Goal: Task Accomplishment & Management: Manage account settings

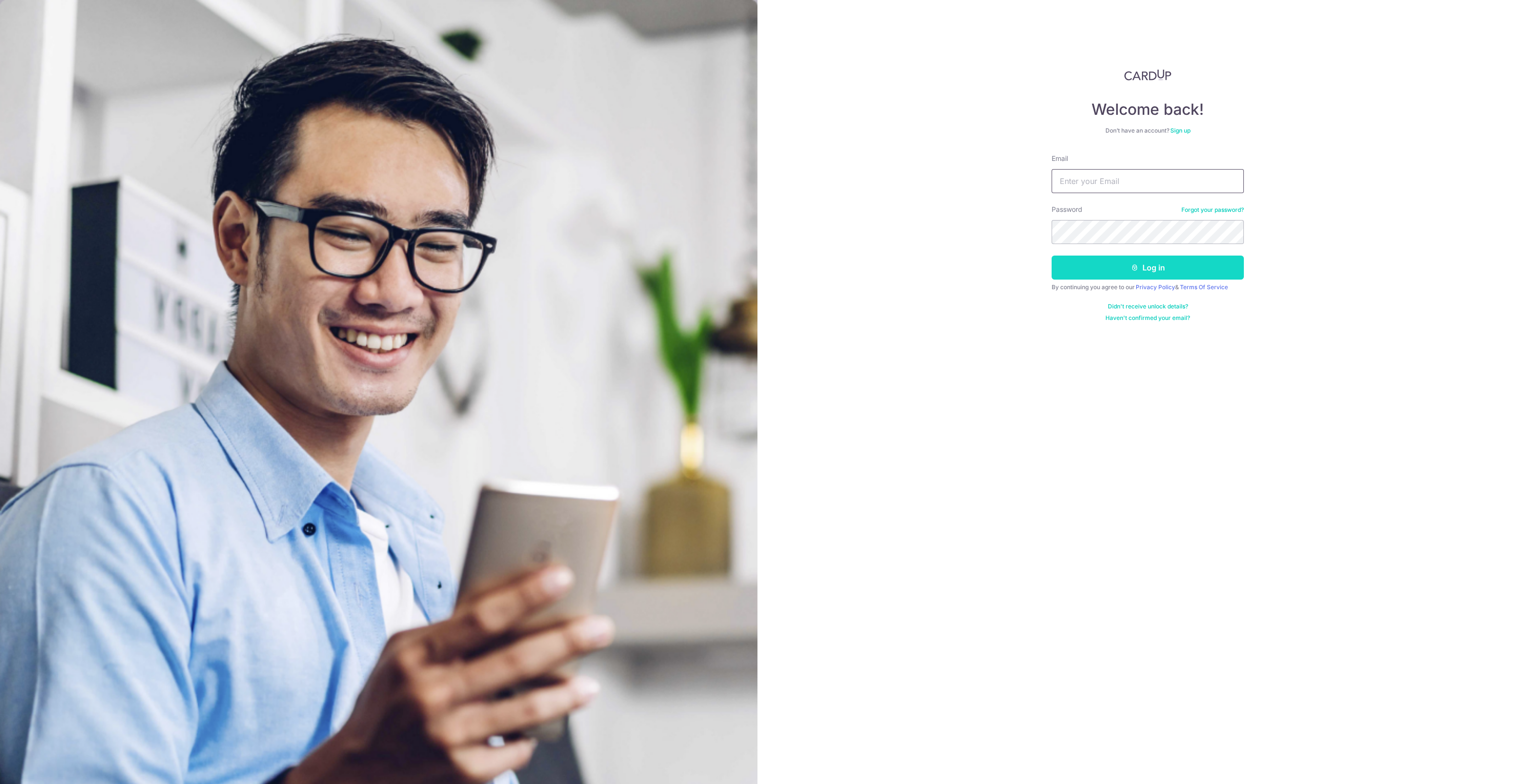
type input "[EMAIL_ADDRESS][DOMAIN_NAME]"
click at [1104, 270] on button "Log in" at bounding box center [1147, 267] width 192 height 24
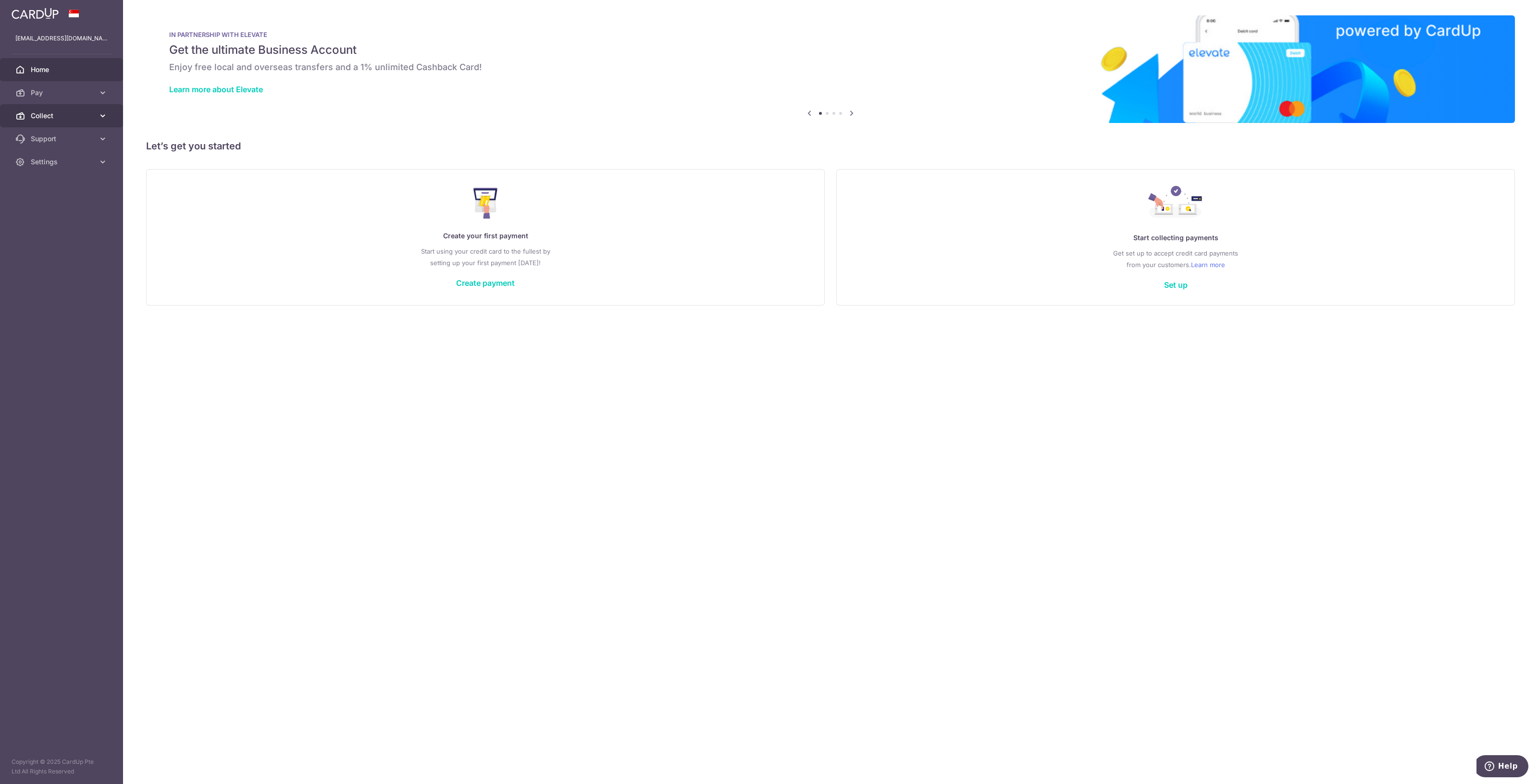
click at [46, 121] on link "Collect" at bounding box center [61, 116] width 123 height 23
click at [56, 139] on span "Dashboard" at bounding box center [62, 139] width 64 height 10
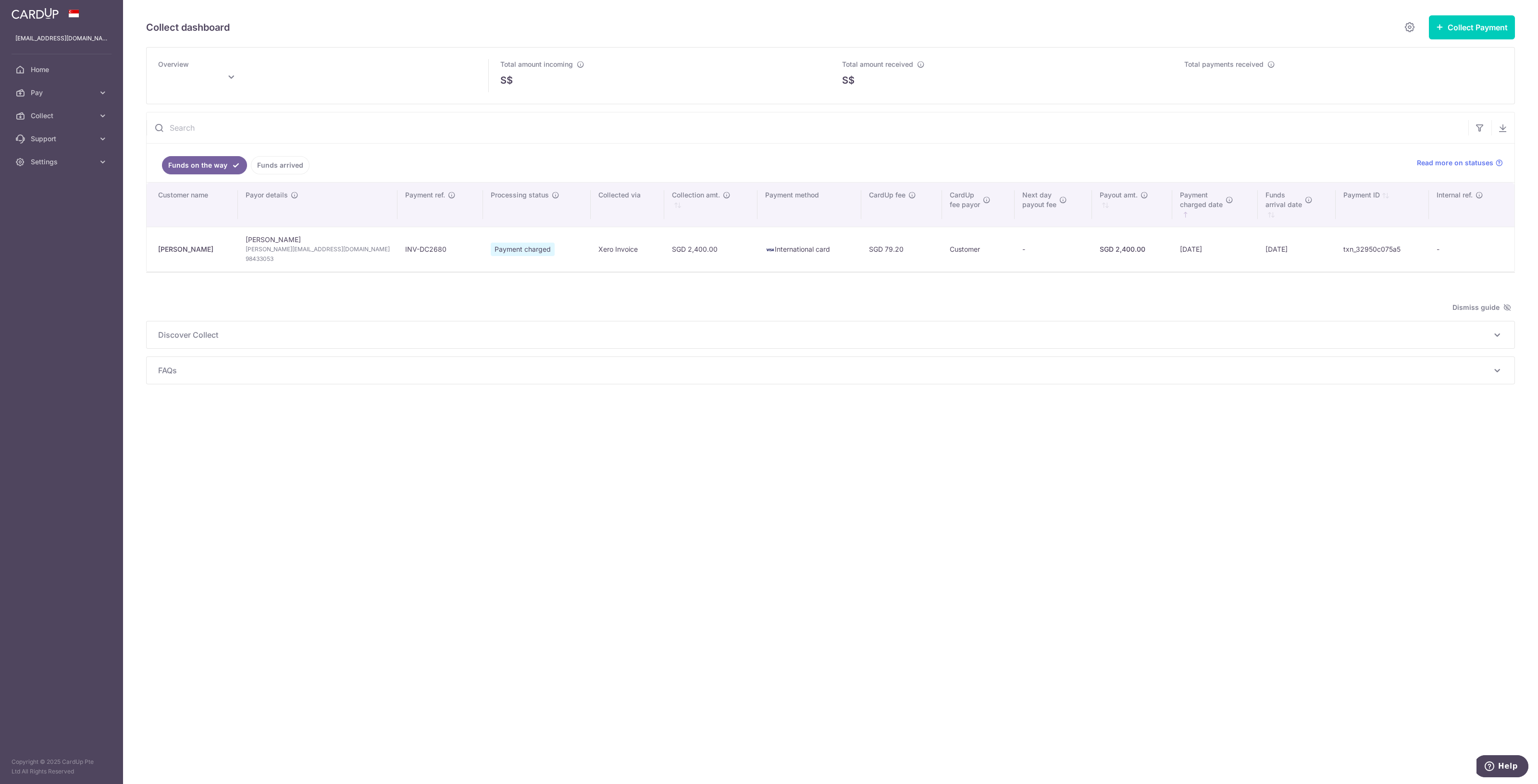
click at [622, 446] on div "Collect dashboard Collect Payment Create request to collect payments Custom Pay…" at bounding box center [830, 392] width 1414 height 784
